Goal: Task Accomplishment & Management: Manage account settings

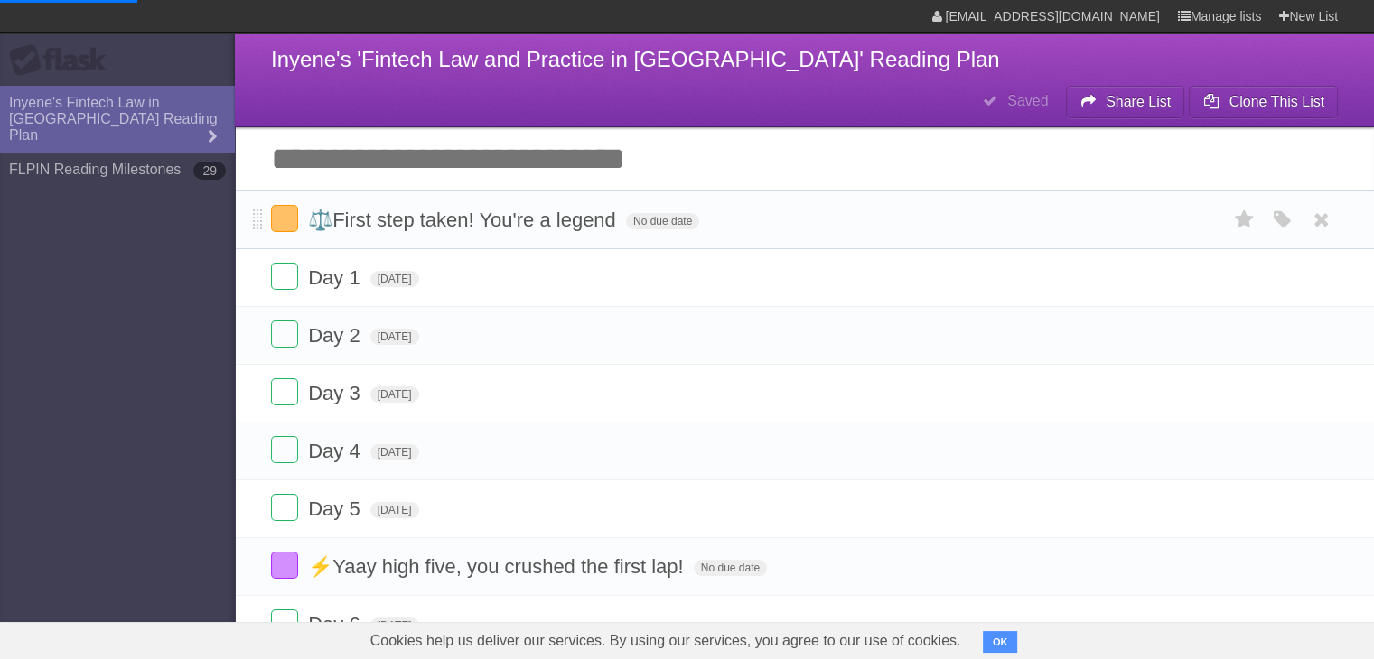
type span "[DATE]"
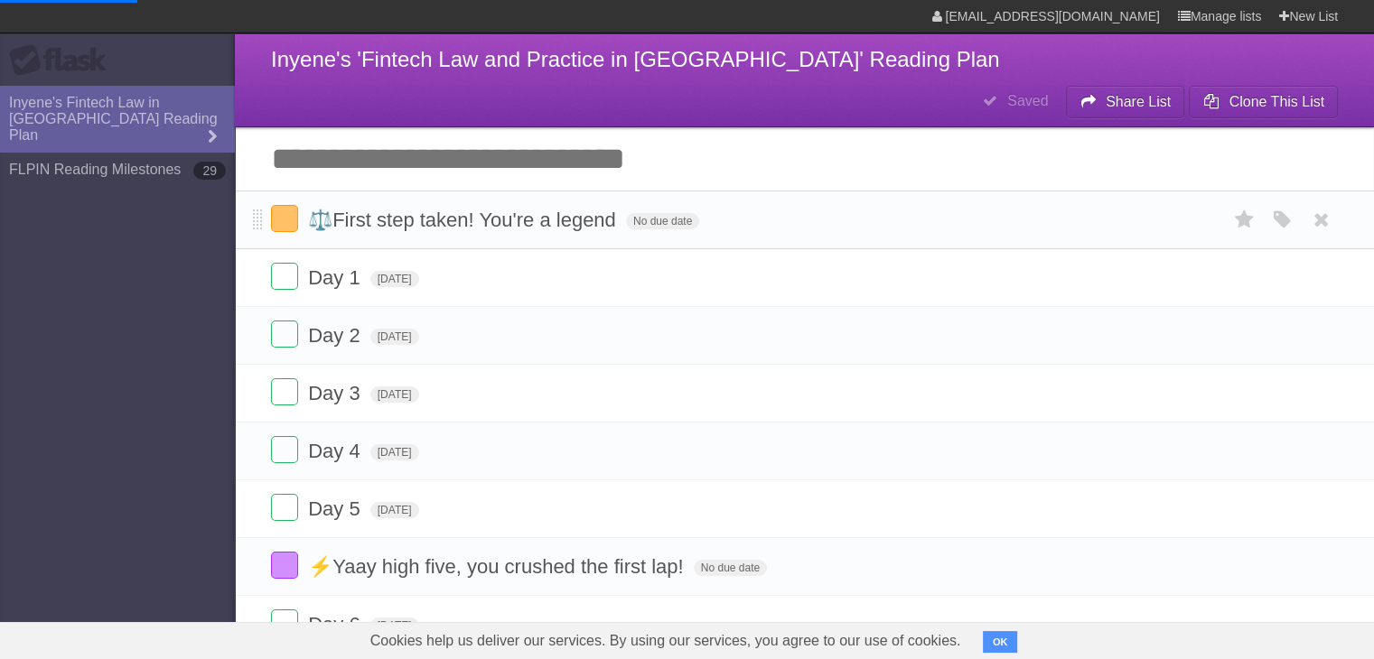
type span "[DATE]"
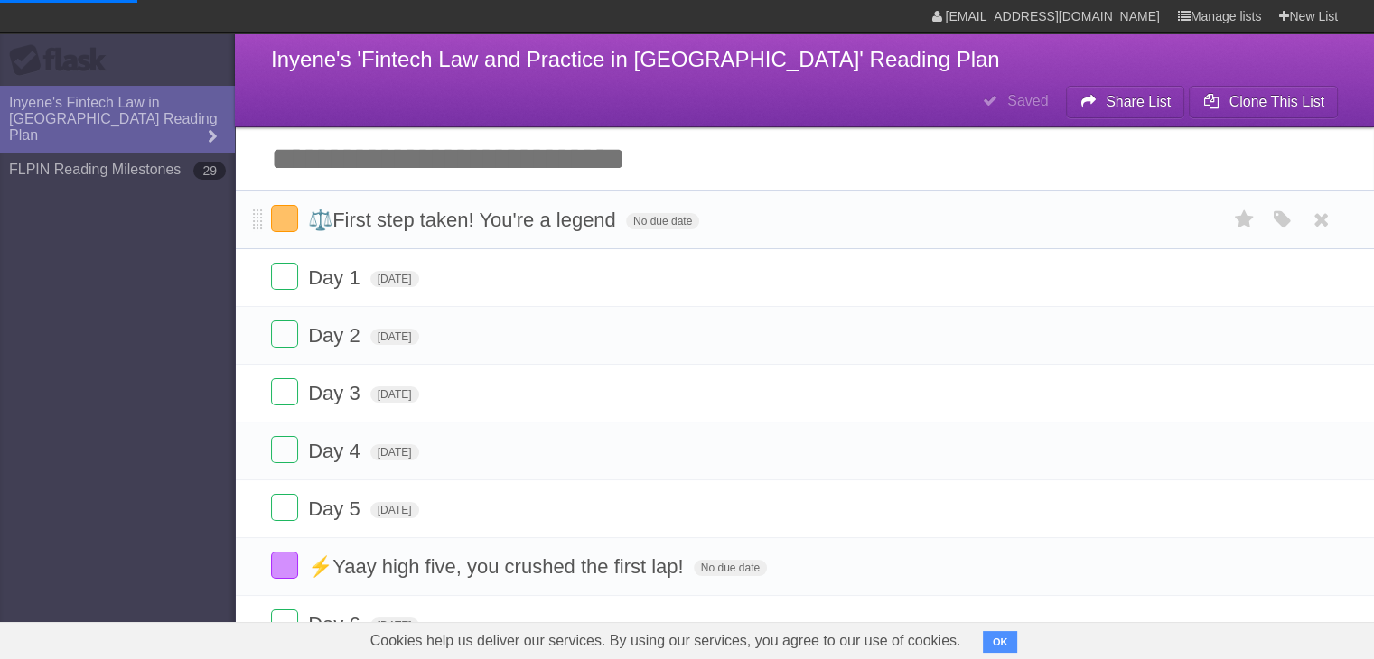
type span "[DATE]"
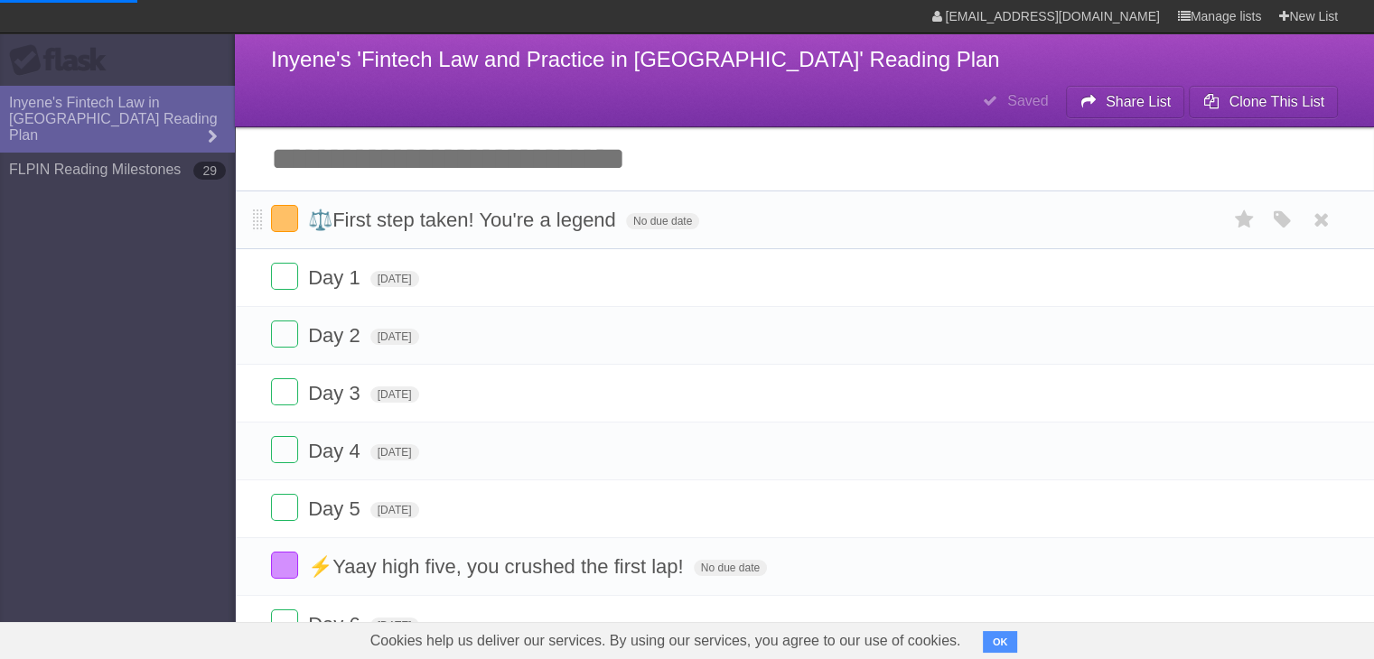
type span "[DATE]"
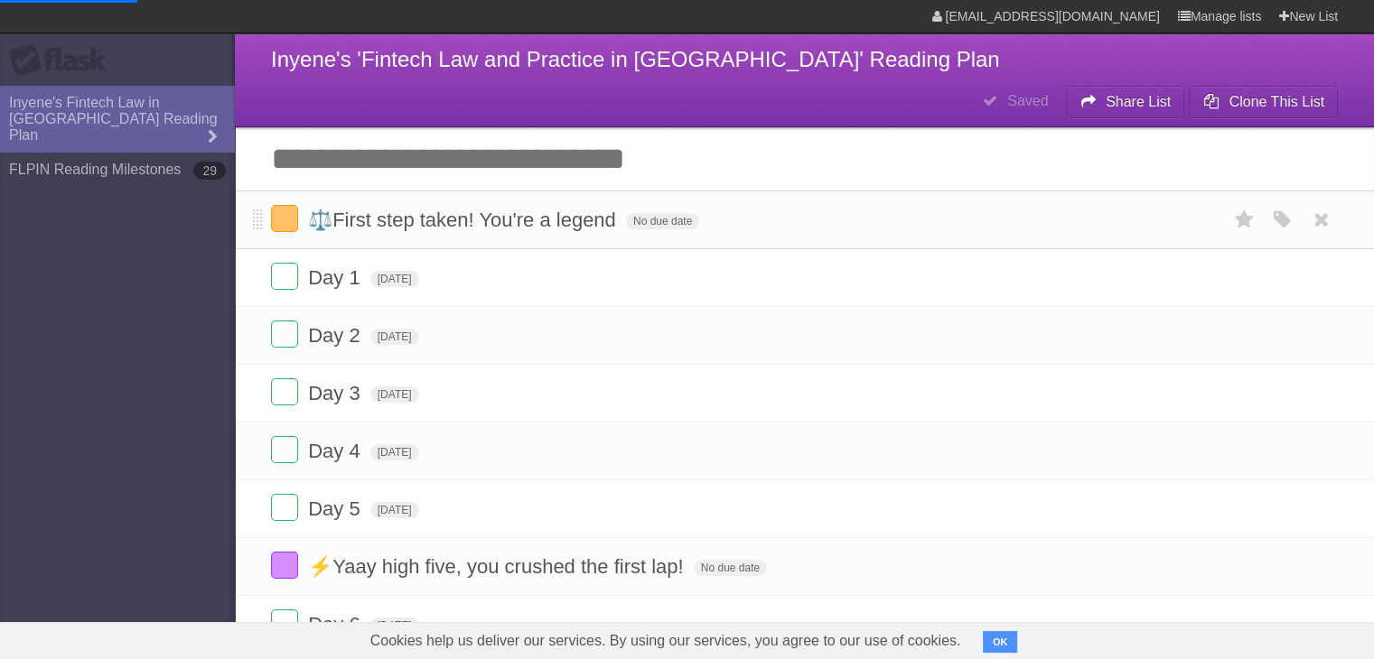
type span "[DATE]"
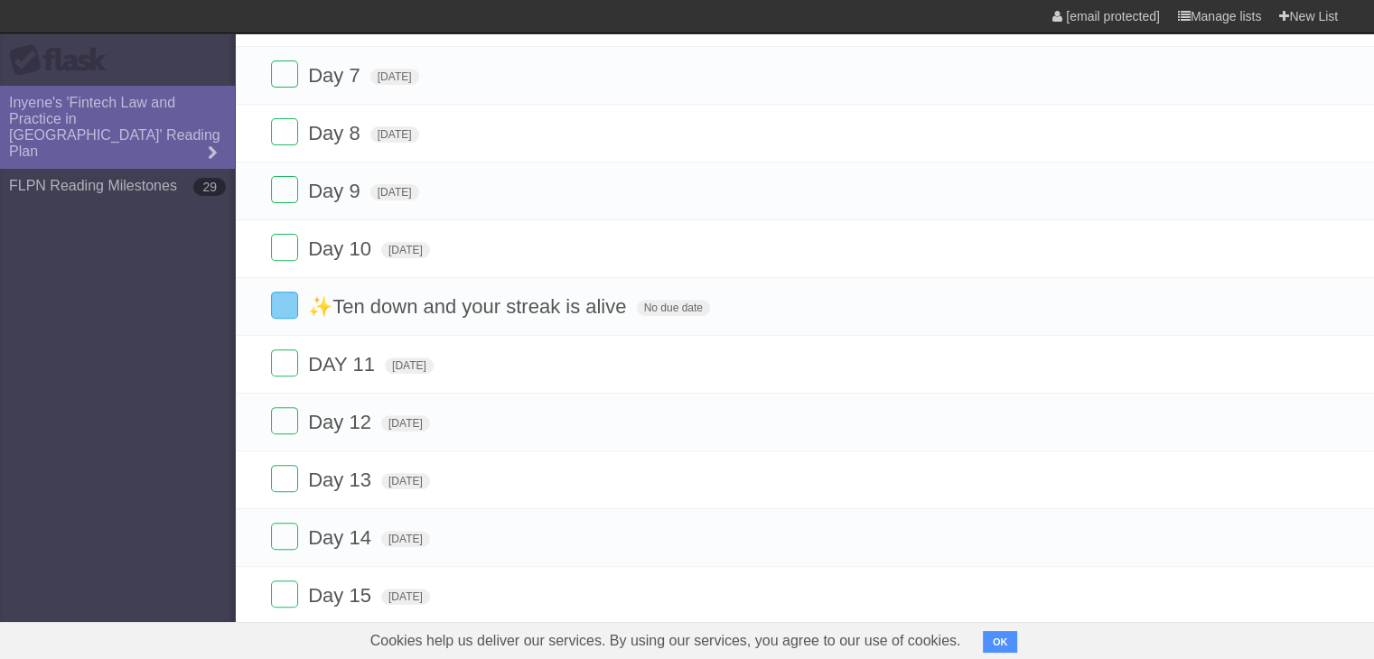
type span "[DATE]"
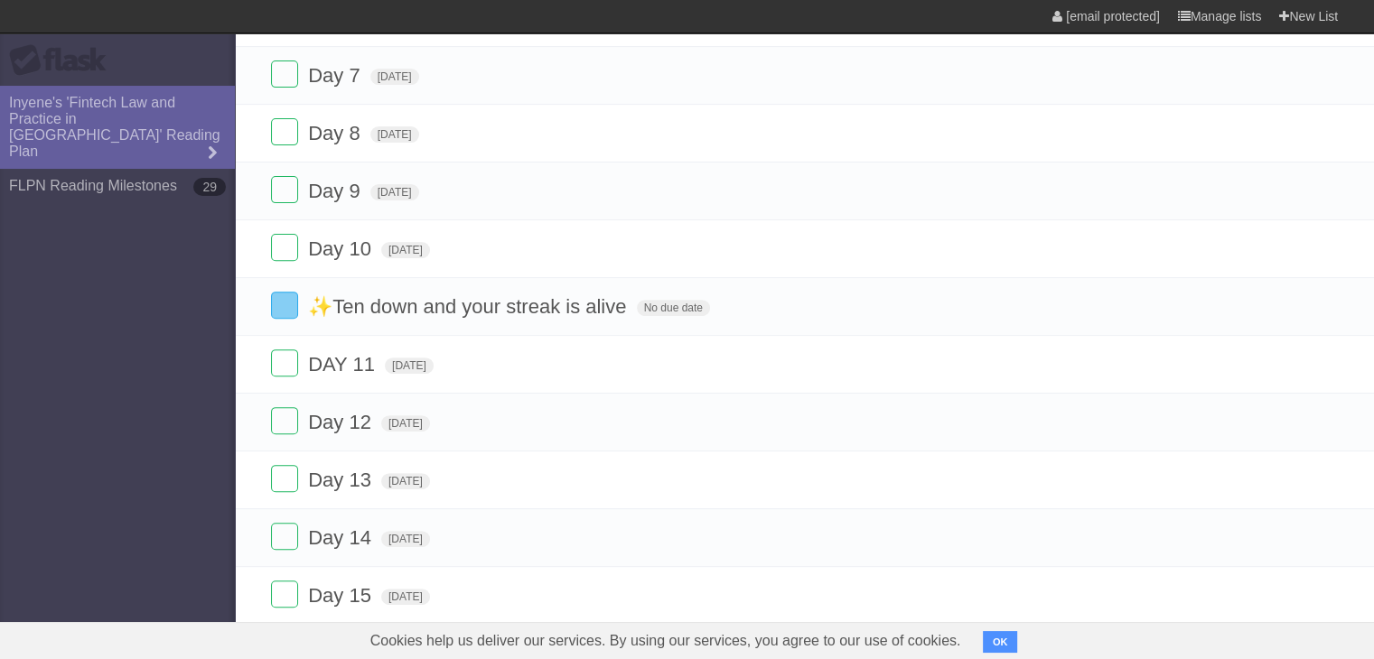
type span "[DATE]"
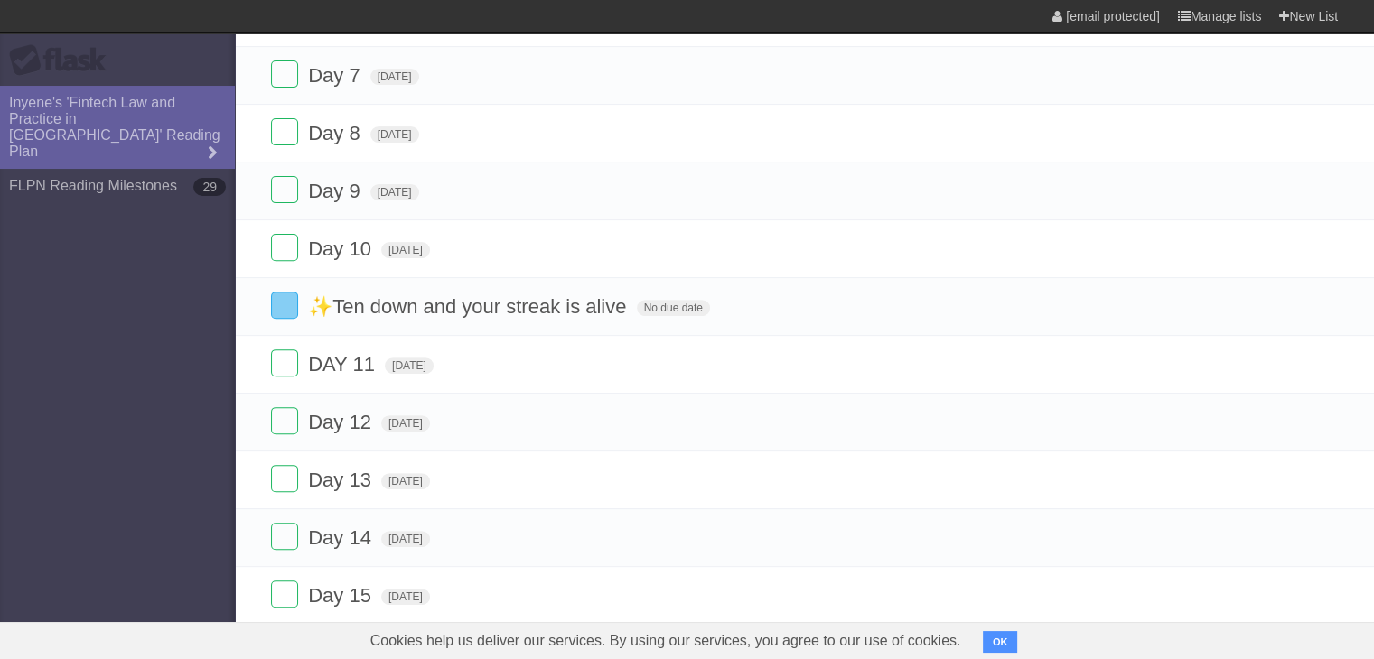
type span "[DATE]"
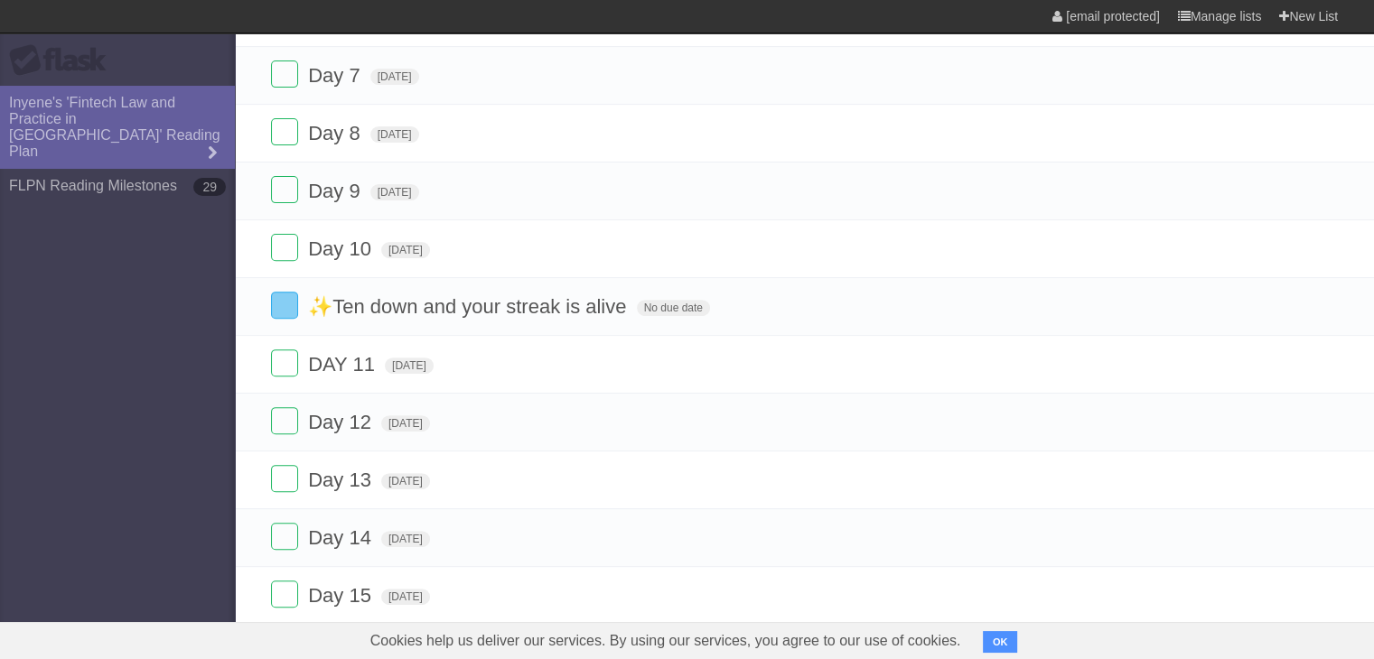
type span "[DATE]"
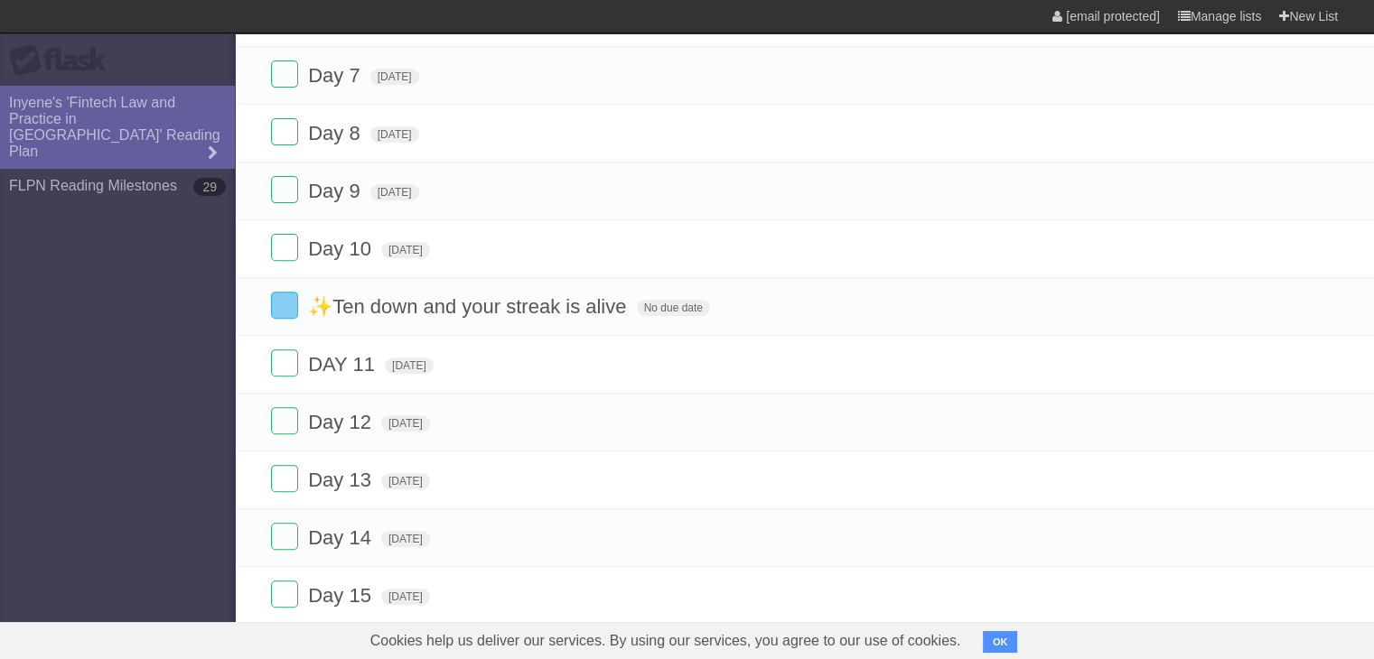
type span "[DATE]"
